Goal: Task Accomplishment & Management: Manage account settings

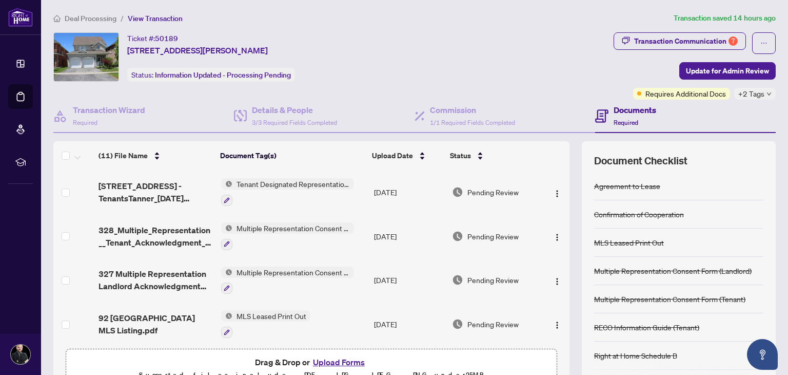
click at [107, 18] on span "Deal Processing" at bounding box center [91, 18] width 52 height 9
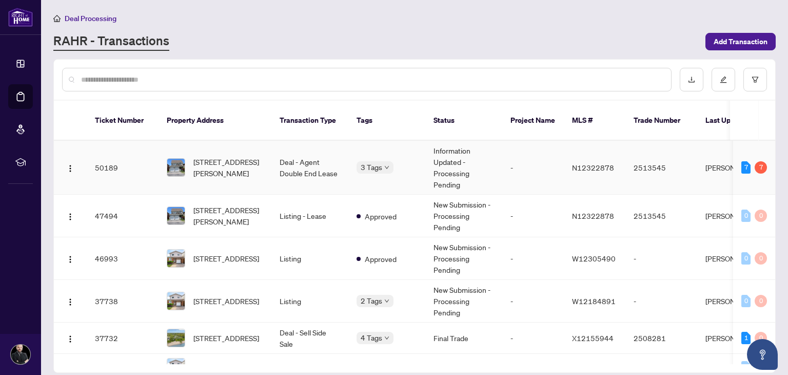
click at [466, 155] on td "Information Updated - Processing Pending" at bounding box center [464, 168] width 77 height 54
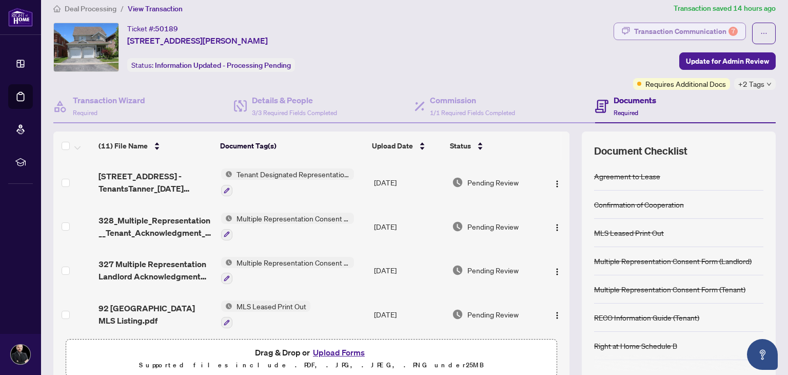
click at [708, 34] on div "Transaction Communication 7" at bounding box center [686, 31] width 104 height 16
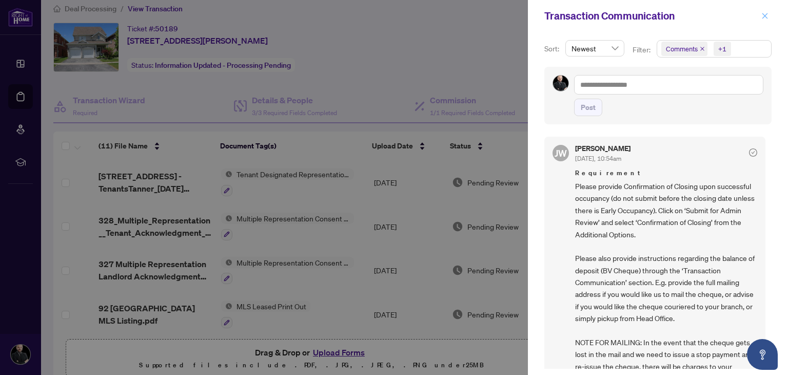
click at [767, 20] on span "button" at bounding box center [765, 16] width 7 height 16
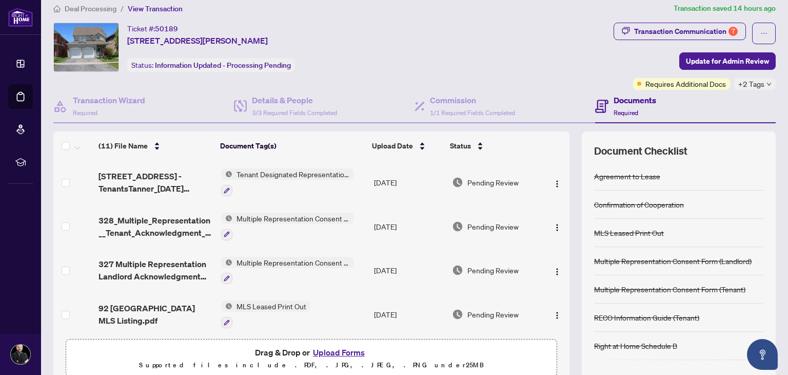
click at [545, 39] on div "Ticket #: 50189 [STREET_ADDRESS][PERSON_NAME] Status: Information Updated - Pro…" at bounding box center [331, 47] width 556 height 49
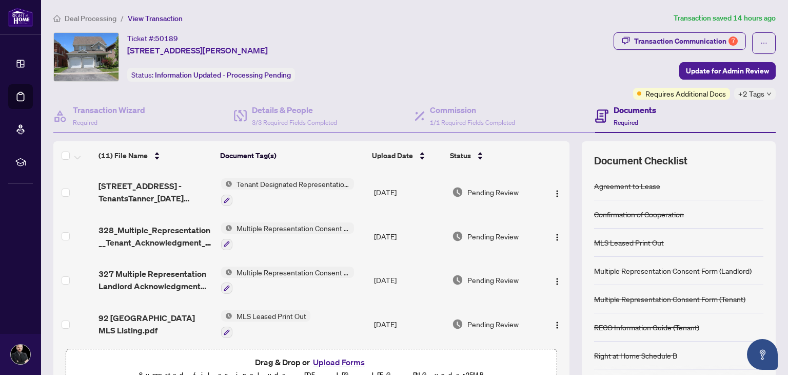
click at [102, 16] on span "Deal Processing" at bounding box center [91, 18] width 52 height 9
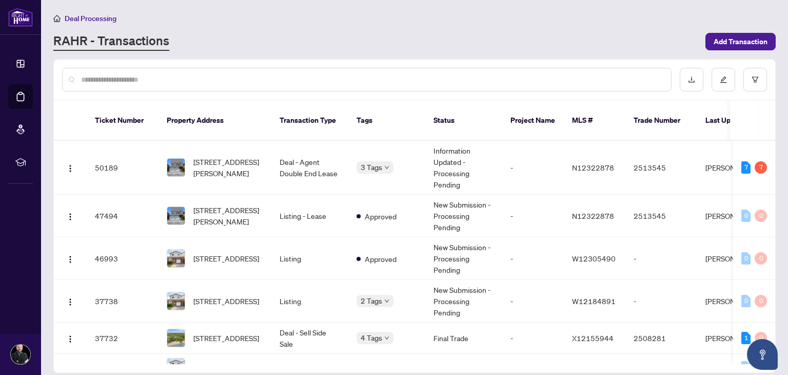
click at [420, 28] on div "Deal Processing [PERSON_NAME] - Transactions Add Transaction" at bounding box center [414, 31] width 723 height 39
click at [365, 28] on div "Deal Processing [PERSON_NAME] - Transactions Add Transaction" at bounding box center [414, 31] width 723 height 39
